Goal: Task Accomplishment & Management: Manage account settings

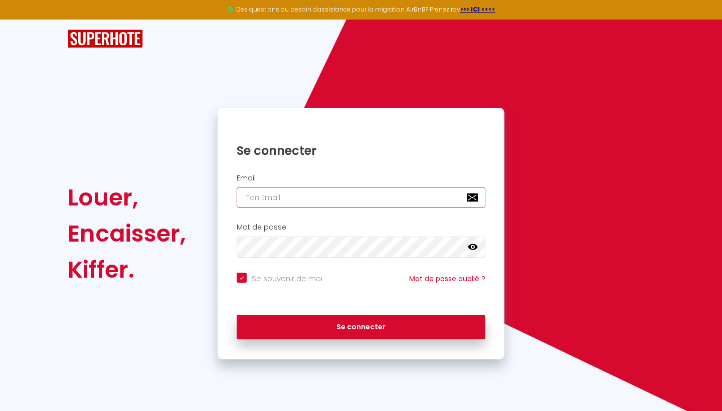
type input "[EMAIL_ADDRESS][DOMAIN_NAME]"
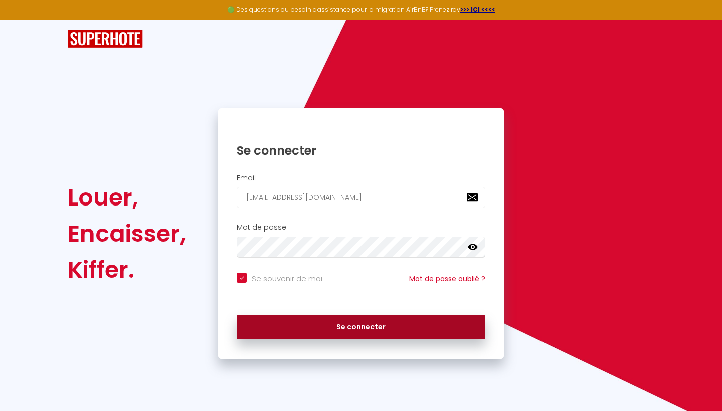
click at [406, 323] on button "Se connecter" at bounding box center [361, 327] width 249 height 25
checkbox input "true"
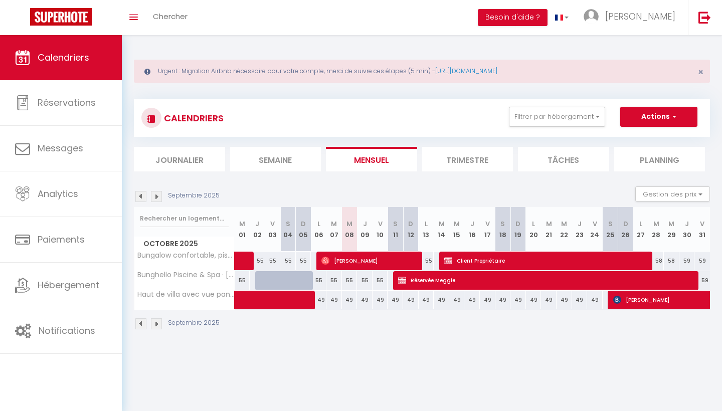
click at [157, 198] on img at bounding box center [156, 196] width 11 height 11
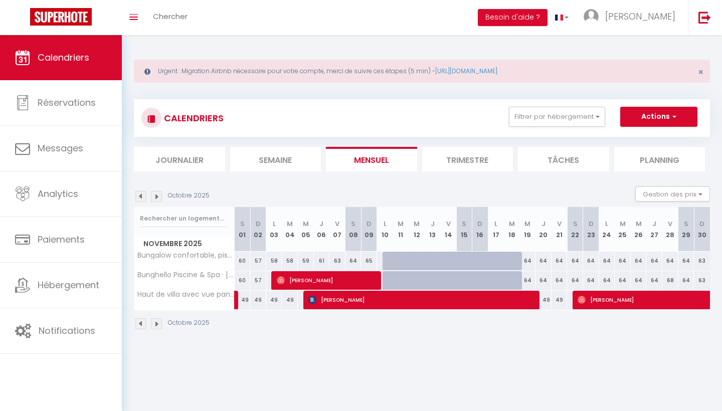
click at [157, 198] on img at bounding box center [156, 196] width 11 height 11
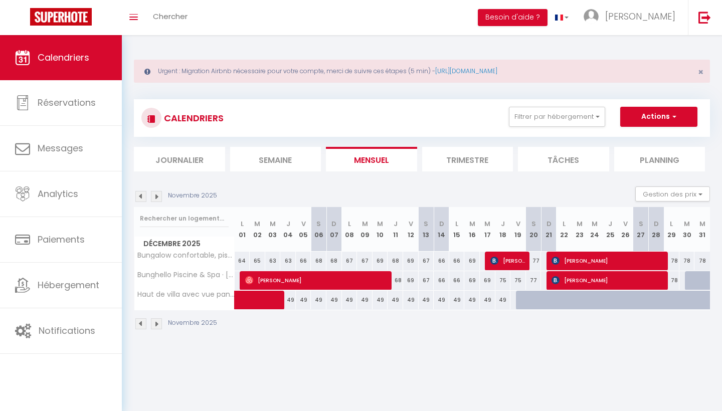
click at [141, 196] on img at bounding box center [140, 196] width 11 height 11
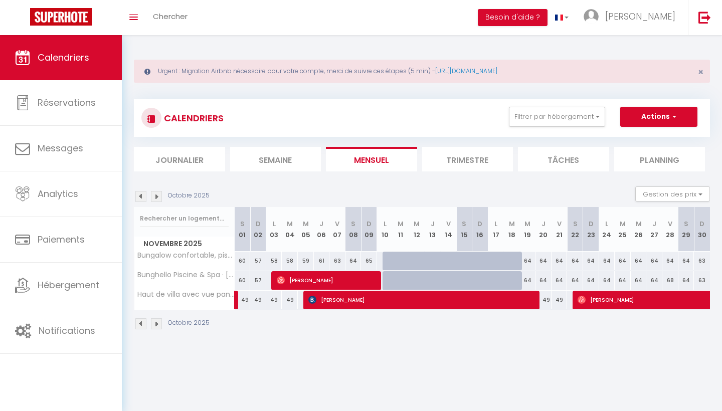
click at [343, 280] on span "[PERSON_NAME]" at bounding box center [328, 280] width 102 height 19
select select "OK"
select select "0"
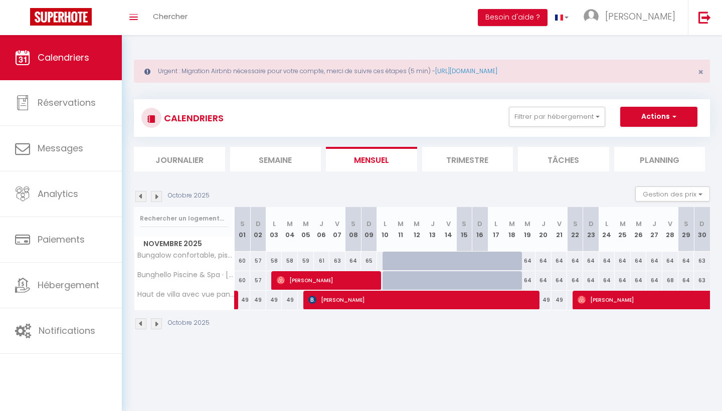
select select "1"
select select
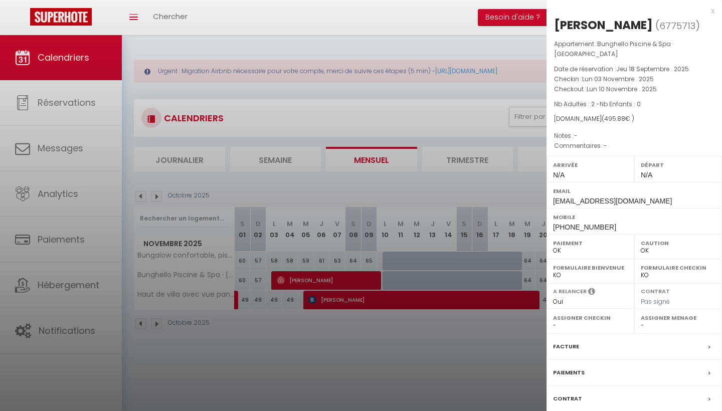
click at [343, 280] on div at bounding box center [361, 205] width 722 height 411
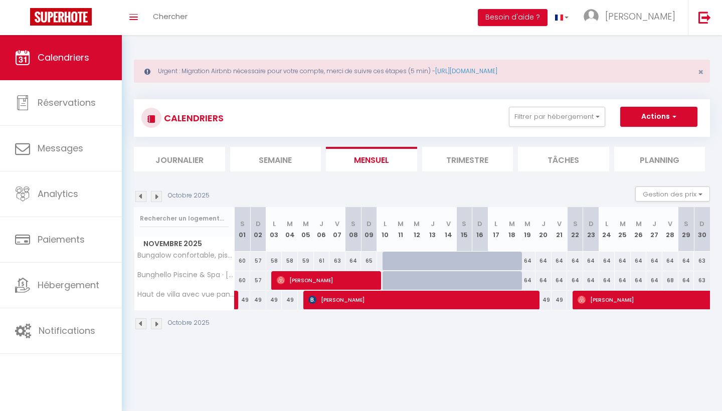
click at [159, 195] on img at bounding box center [156, 196] width 11 height 11
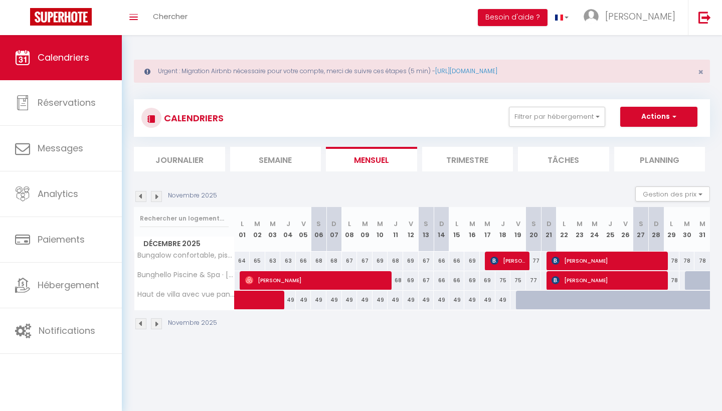
click at [139, 200] on img at bounding box center [140, 196] width 11 height 11
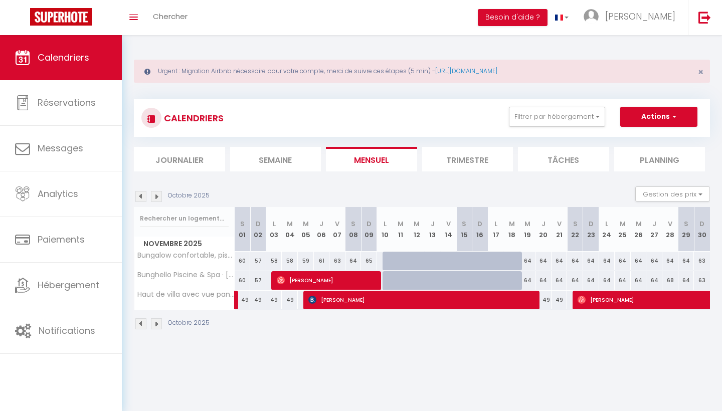
click at [139, 195] on img at bounding box center [140, 196] width 11 height 11
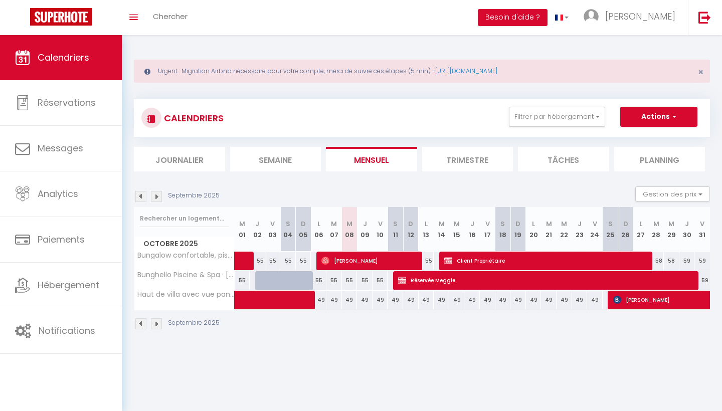
click at [451, 281] on span "Réservée Meggie" at bounding box center [548, 280] width 300 height 19
select select "KO"
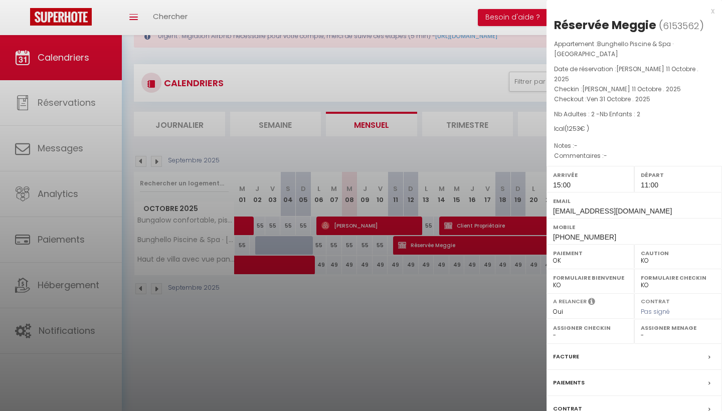
scroll to position [35, 0]
click at [678, 323] on label "Assigner Menage" at bounding box center [678, 328] width 75 height 10
click at [659, 323] on label "Assigner Menage" at bounding box center [678, 328] width 75 height 10
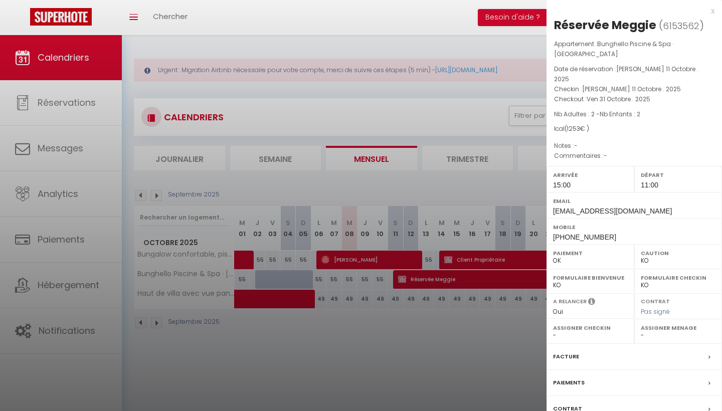
scroll to position [0, 0]
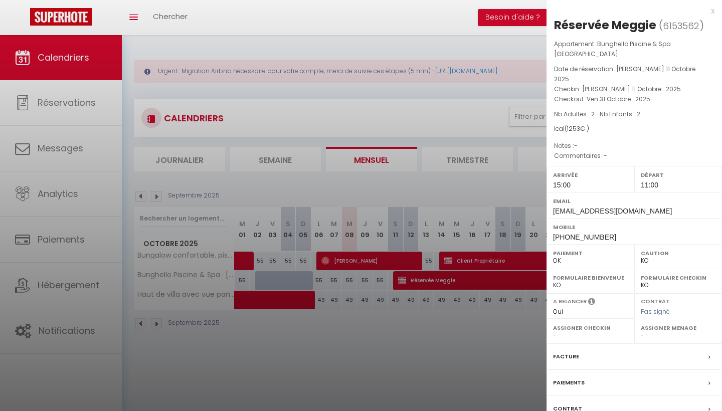
click at [709, 351] on span at bounding box center [711, 356] width 7 height 11
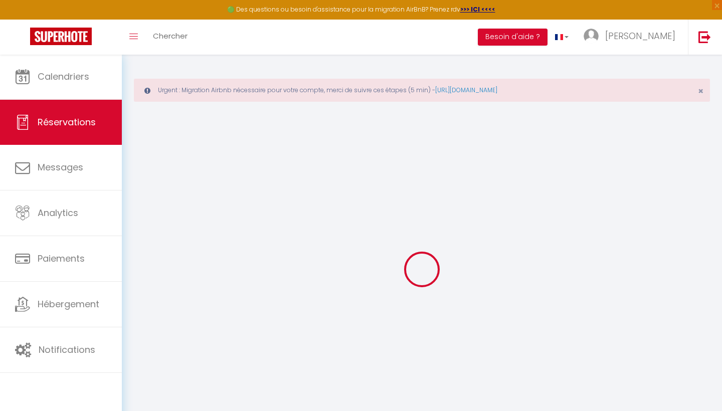
select select
checkbox input "false"
select select
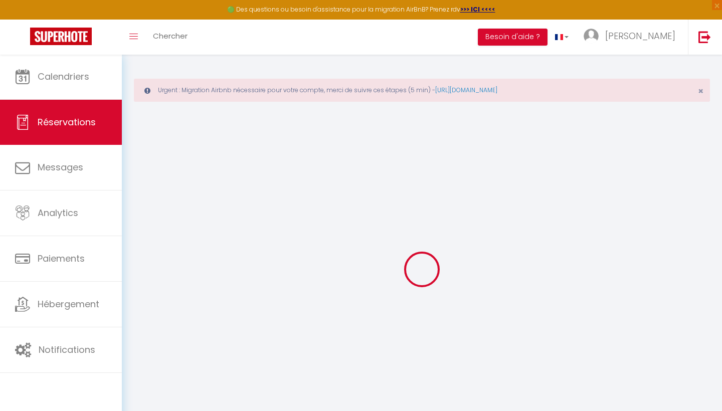
select select
checkbox input "false"
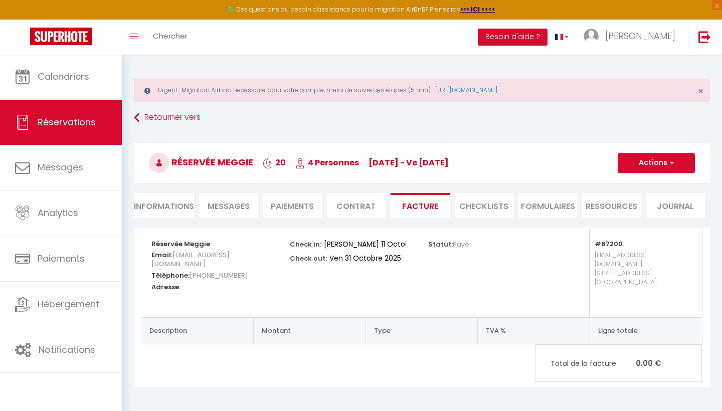
click at [173, 203] on li "Informations" at bounding box center [164, 205] width 60 height 25
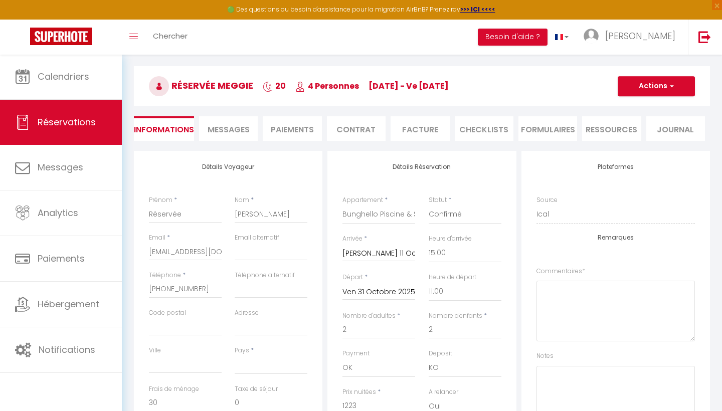
scroll to position [33, 0]
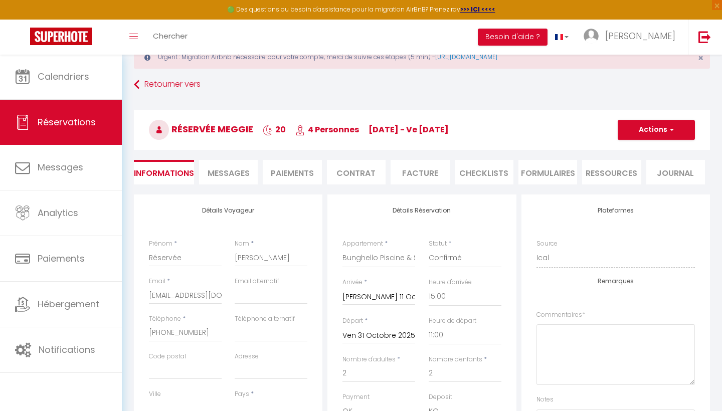
click at [231, 171] on span "Messages" at bounding box center [229, 173] width 42 height 12
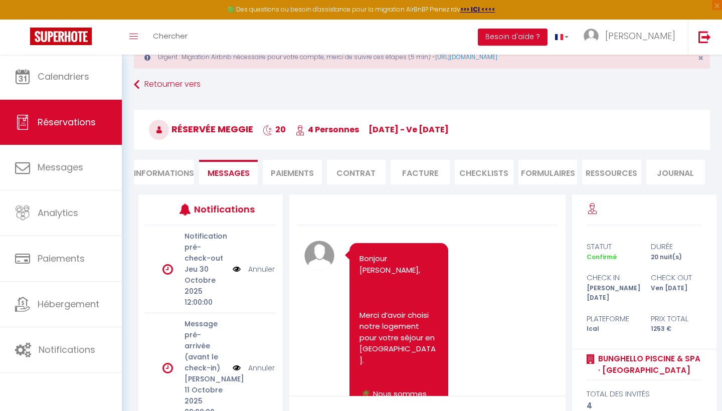
click at [278, 170] on li "Paiements" at bounding box center [292, 172] width 59 height 25
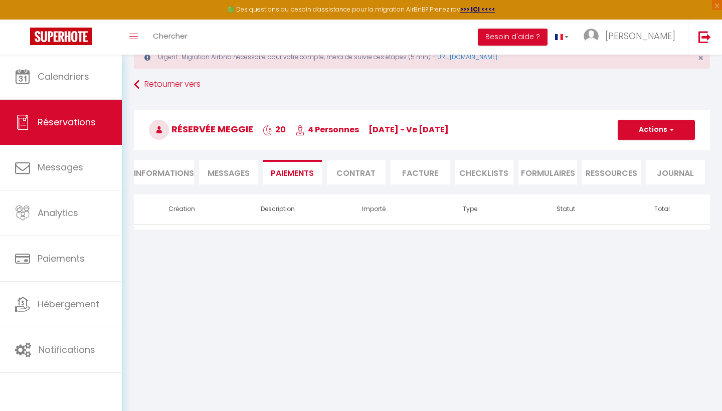
click at [360, 169] on li "Contrat" at bounding box center [356, 172] width 59 height 25
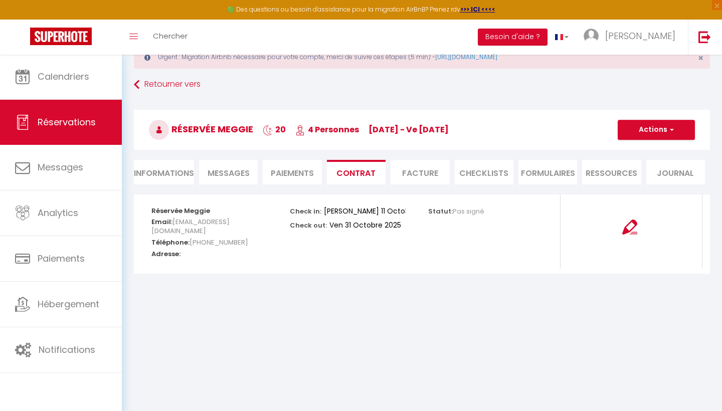
click at [431, 175] on li "Facture" at bounding box center [420, 172] width 59 height 25
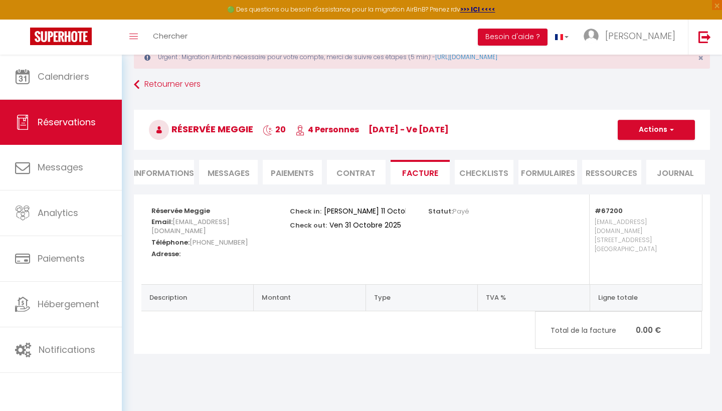
click at [491, 172] on li "CHECKLISTS" at bounding box center [484, 172] width 59 height 25
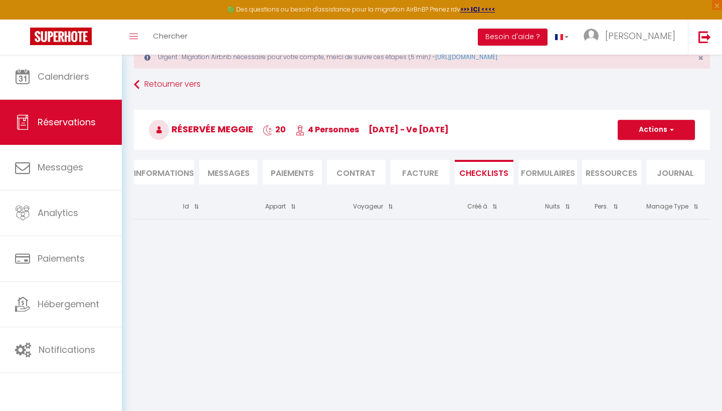
click at [558, 171] on li "FORMULAIRES" at bounding box center [547, 172] width 59 height 25
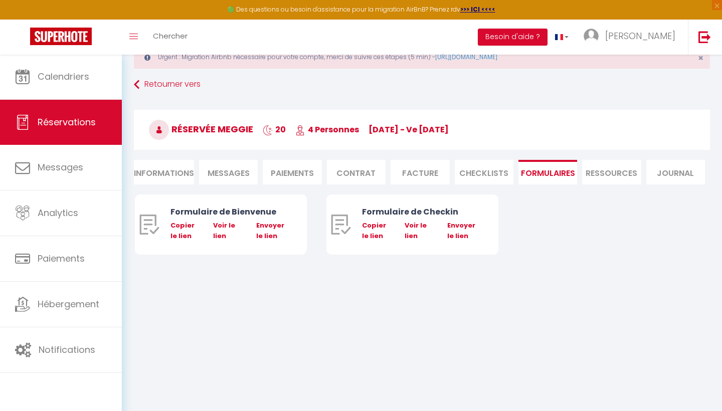
click at [608, 175] on li "Ressources" at bounding box center [611, 172] width 59 height 25
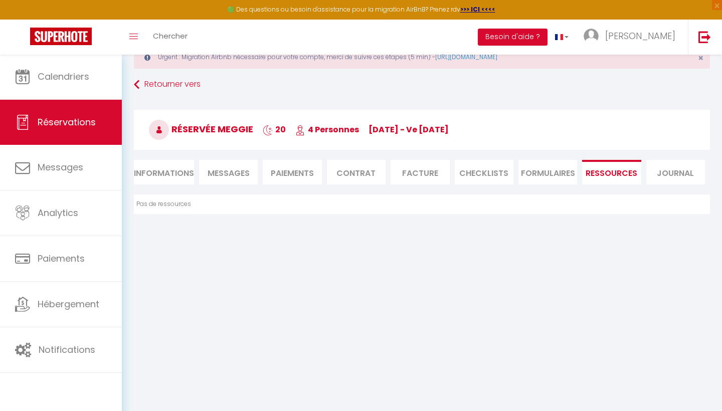
click at [681, 174] on li "Journal" at bounding box center [675, 172] width 59 height 25
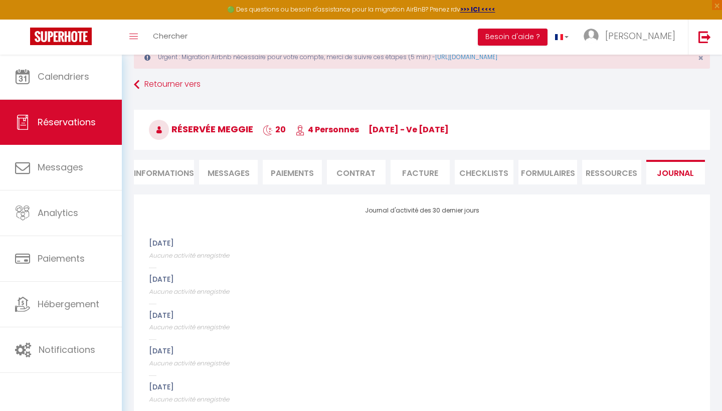
click at [177, 169] on li "Informations" at bounding box center [164, 172] width 60 height 25
select select
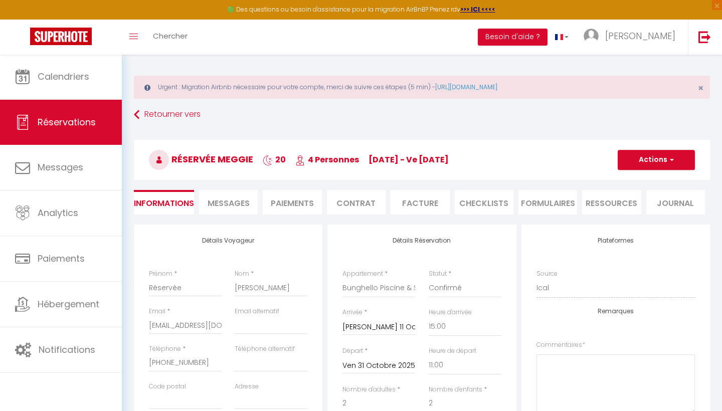
scroll to position [2, 0]
click at [676, 161] on button "Actions" at bounding box center [656, 161] width 77 height 20
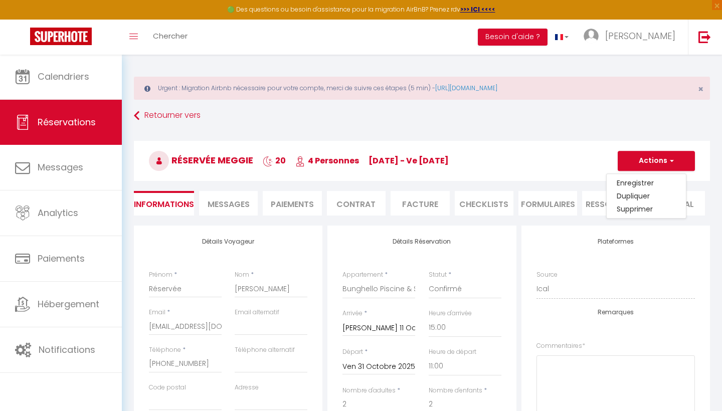
click at [563, 164] on h3 "Réservée [PERSON_NAME] 20 4 Personnes [DATE] - ve [DATE]" at bounding box center [422, 161] width 576 height 40
click at [150, 115] on link "Retourner vers" at bounding box center [422, 116] width 576 height 18
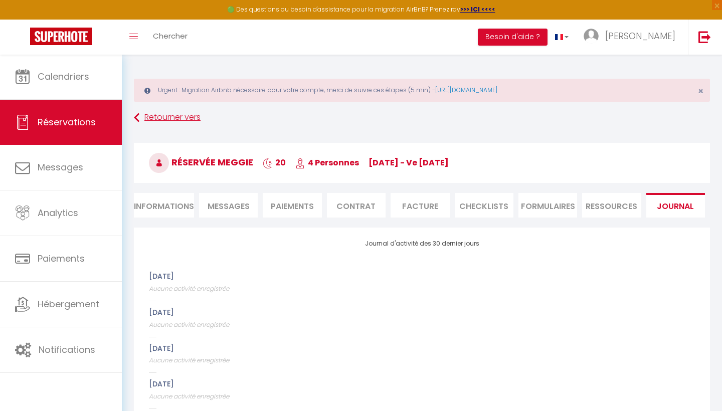
click at [150, 120] on link "Retourner vers" at bounding box center [422, 118] width 576 height 18
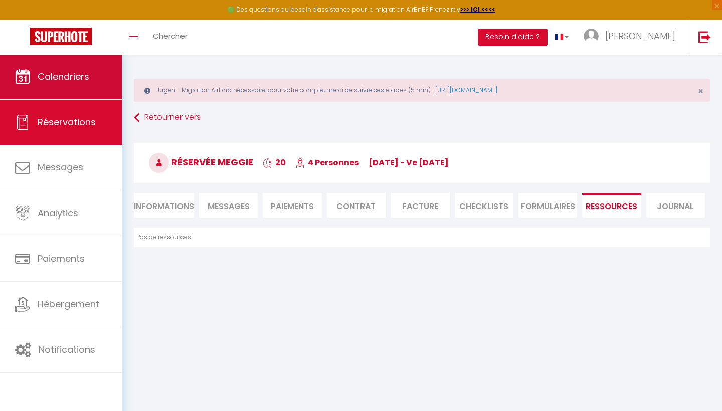
click at [98, 68] on link "Calendriers" at bounding box center [61, 76] width 122 height 45
